Goal: Download file/media

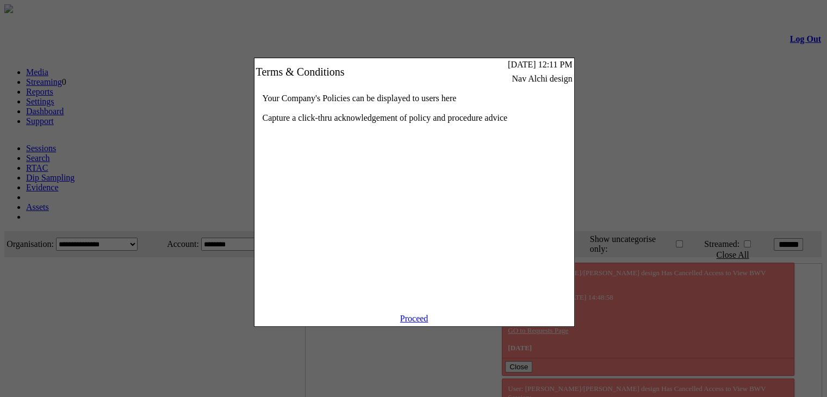
click at [412, 323] on link "Proceed" at bounding box center [414, 318] width 28 height 9
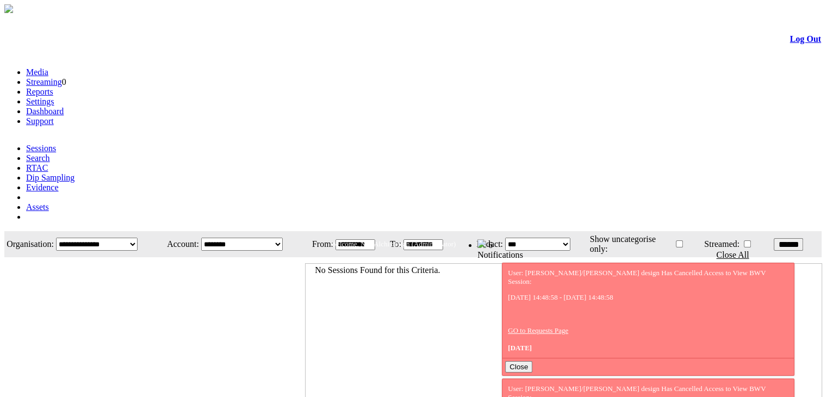
click at [59, 183] on link "Evidence" at bounding box center [42, 187] width 33 height 9
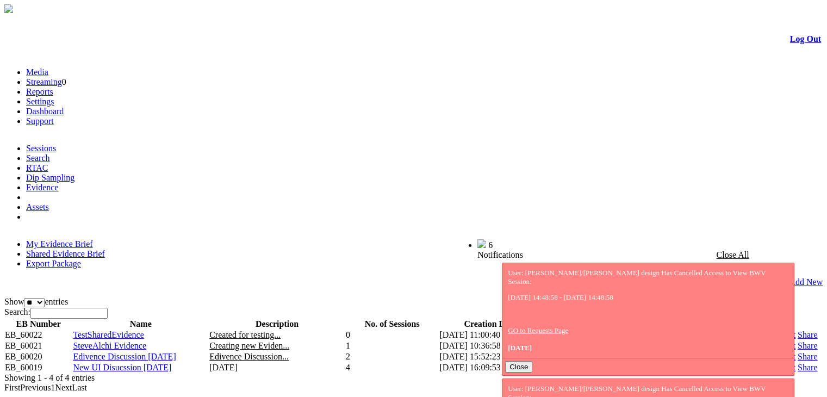
click at [105, 249] on link "Shared Evidence Brief" at bounding box center [65, 253] width 79 height 9
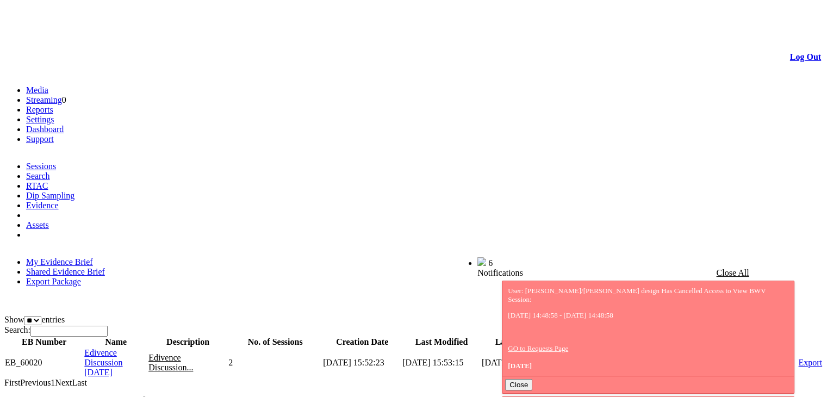
click at [122, 348] on span "Edivence Discussion [DATE]" at bounding box center [103, 362] width 38 height 29
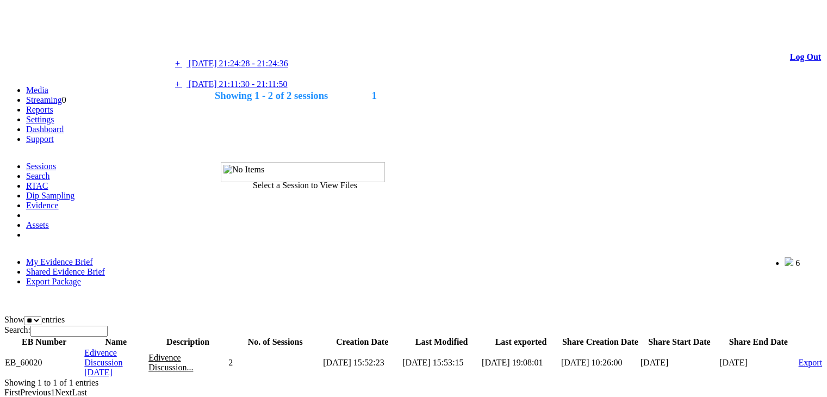
click at [269, 89] on span "09/01/2025 21:11:30 - 21:11:50" at bounding box center [238, 83] width 98 height 9
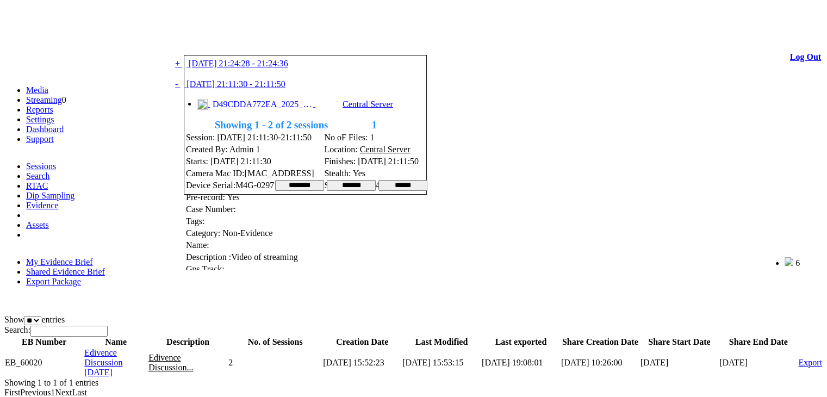
click at [255, 109] on span "D49CDDA772EA_2025_0109_151130_001.MP4" at bounding box center [261, 105] width 103 height 10
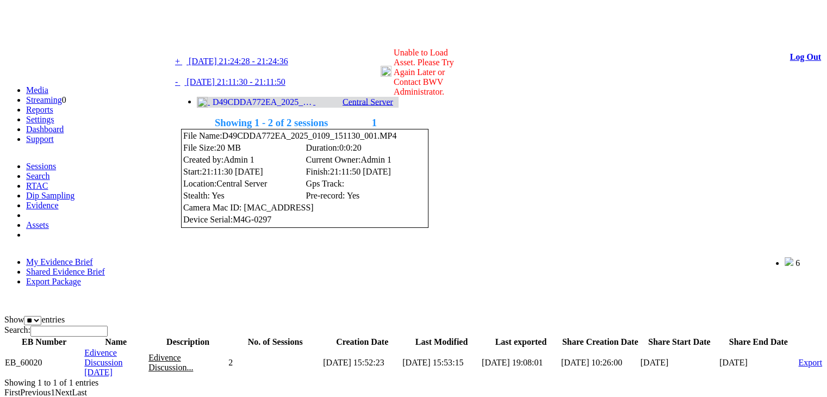
click at [246, 107] on span "D49CDDA772EA_2025_0109_151130_001.MP4" at bounding box center [261, 102] width 103 height 10
click at [270, 106] on span "D49CDDA772EA_2025_0109_151130_001.MP4 Central Server" at bounding box center [298, 101] width 202 height 9
click at [285, 108] on li "D49CDDA772EA_2025_0109_151130_001.MP4 Central Server" at bounding box center [298, 102] width 202 height 11
click at [281, 107] on span "D49CDDA772EA_2025_0109_151130_001.MP4" at bounding box center [261, 102] width 103 height 10
click at [217, 42] on link at bounding box center [217, 39] width 0 height 9
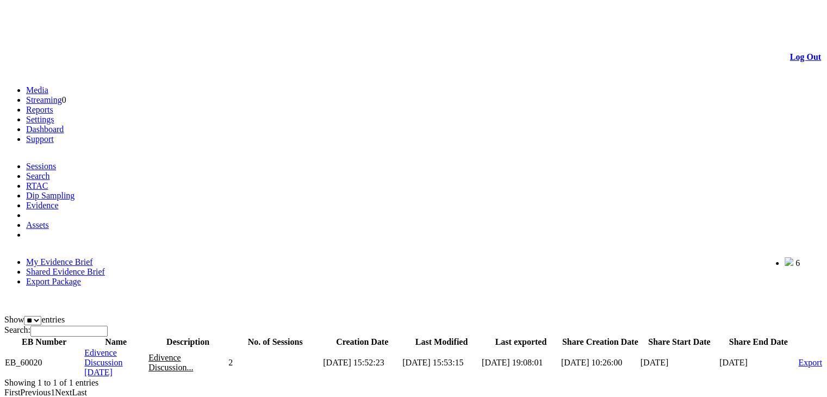
click at [122, 348] on span "Edivence Discussion 13 Jan 2025" at bounding box center [103, 362] width 38 height 29
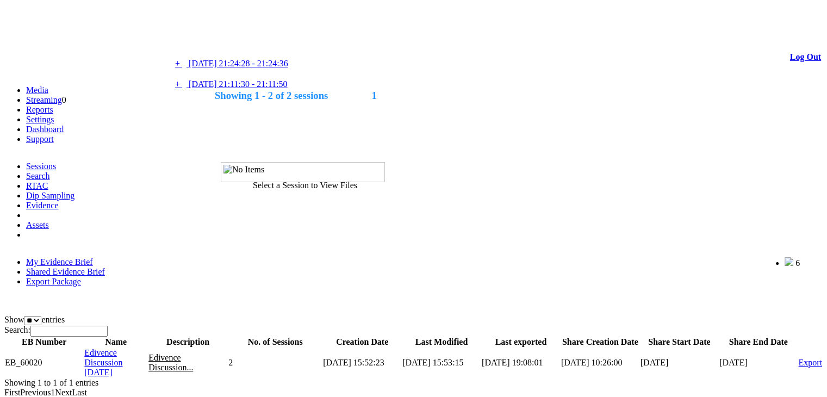
click at [258, 89] on span "09/01/2025 21:11:30 - 21:11:50" at bounding box center [238, 83] width 98 height 9
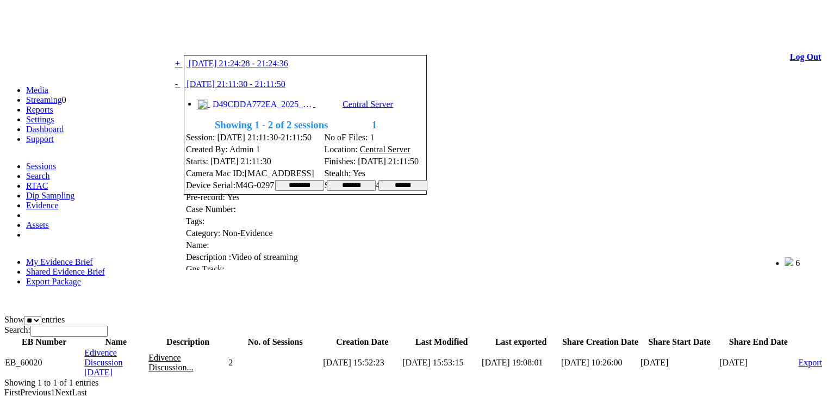
click at [249, 109] on span "D49CDDA772EA_2025_0109_151130_001.MP4" at bounding box center [261, 105] width 103 height 10
